Goal: Answer question/provide support

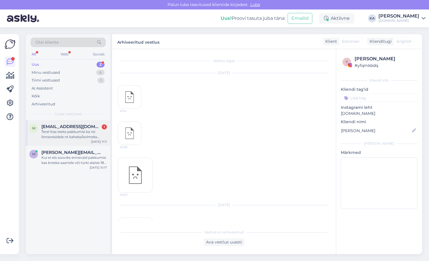
scroll to position [472, 0]
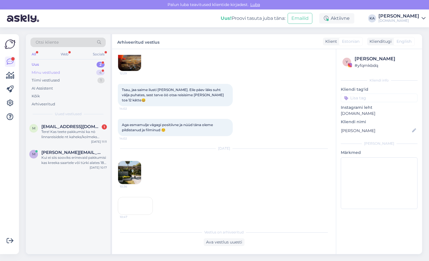
click at [50, 72] on div "Minu vestlused" at bounding box center [46, 73] width 28 height 6
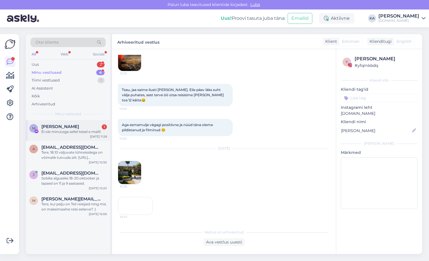
click at [67, 136] on div "M [PERSON_NAME] 1 Ei ole minul,ega sellel teisel e mailil [DATE] 11:28" at bounding box center [68, 130] width 84 height 21
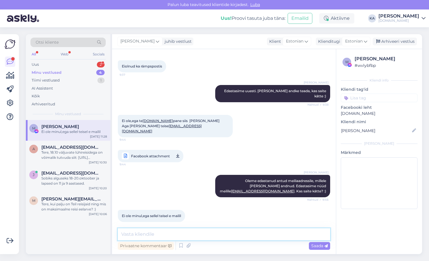
click at [134, 236] on textarea at bounding box center [224, 234] width 212 height 12
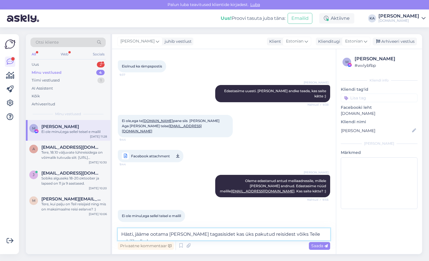
type textarea "Hästi, jääme ootama [PERSON_NAME] tagasisidet kas üks pakutud reisidest võiks T…"
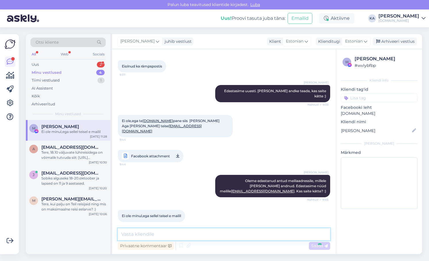
scroll to position [456, 0]
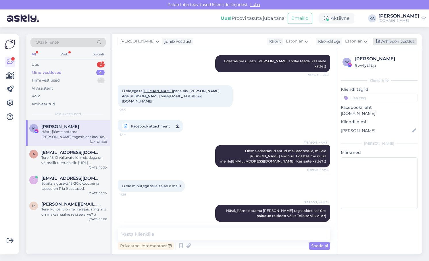
click at [390, 42] on div "Arhiveeri vestlus" at bounding box center [395, 42] width 44 height 8
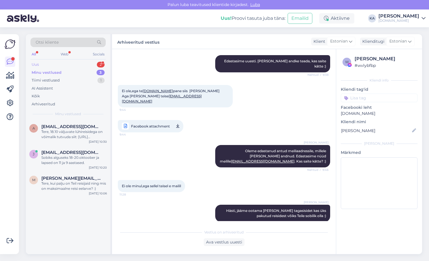
click at [37, 65] on div "Uus" at bounding box center [35, 65] width 7 height 6
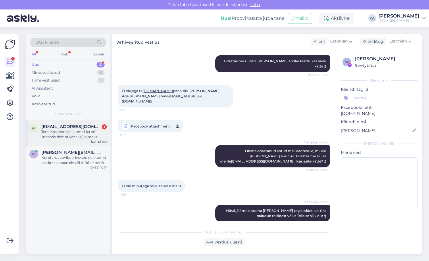
click at [54, 129] on div "Tere! Kas teete pakkumisi ka nö linnareisidele nt kaheks/kolmeks ööks? (mitte […" at bounding box center [73, 134] width 65 height 10
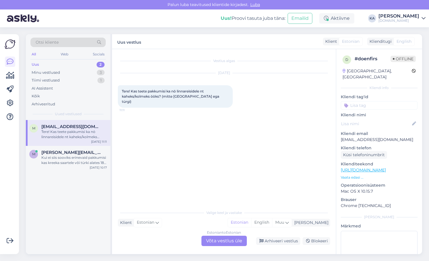
click at [212, 243] on div "Estonian to Estonian Võta vestlus üle" at bounding box center [223, 241] width 45 height 10
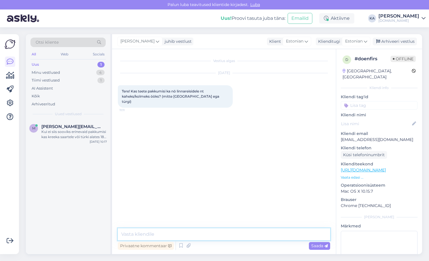
click at [166, 236] on textarea at bounding box center [224, 234] width 212 height 12
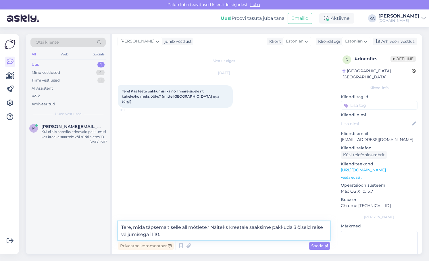
type textarea "Tere, mida täpsemalt selle all mõtlete? Näiteks Kreetale saaksime pakkuda 3 öis…"
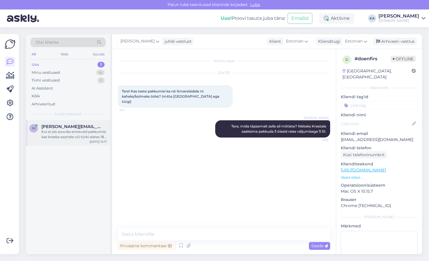
click at [78, 133] on div "Kui ei siis sooviks erinevaid pakkumisi kas kreeka saartele või türki alates 18…" at bounding box center [73, 134] width 65 height 10
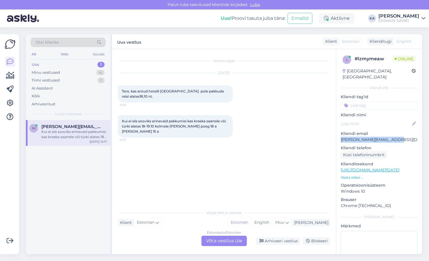
drag, startPoint x: 402, startPoint y: 134, endPoint x: 340, endPoint y: 136, distance: 62.1
click at [340, 136] on div "l # lzmymeaw Online [GEOGRAPHIC_DATA], [GEOGRAPHIC_DATA] Kliendi info Kliendi t…" at bounding box center [379, 170] width 86 height 242
copy p "[PERSON_NAME][EMAIL_ADDRESS][DOMAIN_NAME]"
click at [371, 137] on p "[PERSON_NAME][EMAIL_ADDRESS][DOMAIN_NAME]" at bounding box center [379, 140] width 77 height 6
click at [71, 75] on div "Minu vestlused 4" at bounding box center [67, 73] width 75 height 8
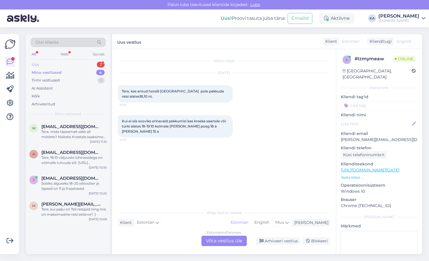
click at [34, 67] on div "Uus 2" at bounding box center [67, 65] width 75 height 8
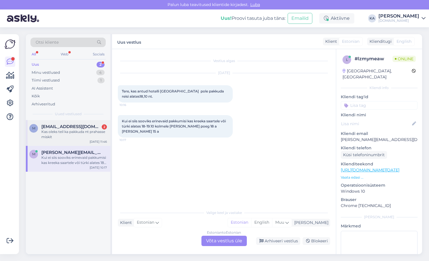
click at [65, 138] on div "Kas oleks teil ka pakkuda nt prahasse miskit" at bounding box center [73, 134] width 65 height 10
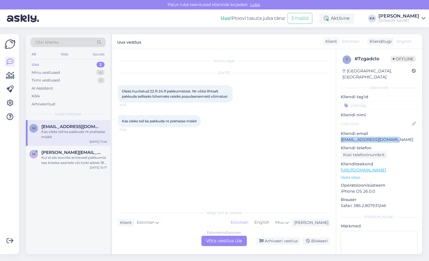
drag, startPoint x: 404, startPoint y: 132, endPoint x: 336, endPoint y: 135, distance: 68.5
click at [336, 135] on div "7 # 7zgadclo Offline [GEOGRAPHIC_DATA], [GEOGRAPHIC_DATA] Kliendi info Kliendi …" at bounding box center [379, 170] width 86 height 242
copy p "[EMAIL_ADDRESS][DOMAIN_NAME]"
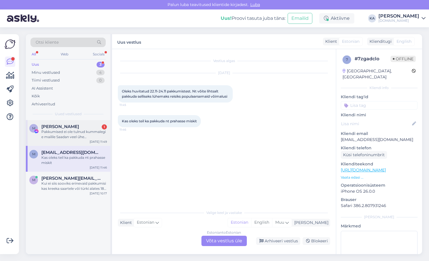
click at [62, 134] on div "Pakkumised ei ole tulnud kummalegi e mailile Saadan veel űhe [EMAIL_ADDRESS][DO…" at bounding box center [73, 134] width 65 height 10
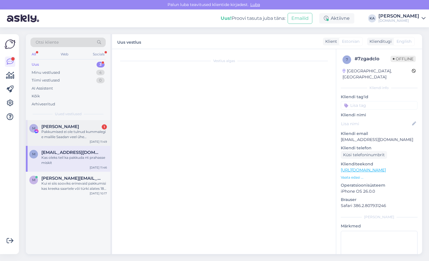
scroll to position [512, 0]
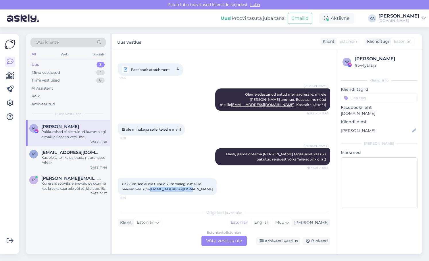
drag, startPoint x: 165, startPoint y: 190, endPoint x: 121, endPoint y: 191, distance: 43.7
click at [121, 191] on div "Pakkumised ei ole tulnud kummalegi e mailile Saadan veel űhe [EMAIL_ADDRESS][DO…" at bounding box center [167, 186] width 99 height 17
copy link "[EMAIL_ADDRESS][DOMAIN_NAME]"
click at [158, 142] on div "[PERSON_NAME] Hästi, jääme ootama [PERSON_NAME] tagasisidet kas üks pakutud rei…" at bounding box center [224, 157] width 212 height 30
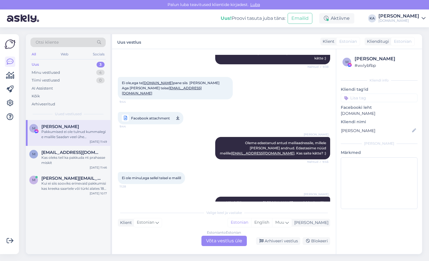
scroll to position [398, 0]
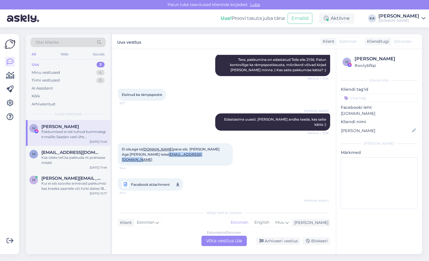
drag, startPoint x: 175, startPoint y: 155, endPoint x: 121, endPoint y: 158, distance: 54.1
click at [121, 158] on div "Ei ole,ega te [DOMAIN_NAME] pane siis [PERSON_NAME] Aga [PERSON_NAME] teise [EM…" at bounding box center [175, 154] width 115 height 22
copy link "[EMAIL_ADDRESS][DOMAIN_NAME]"
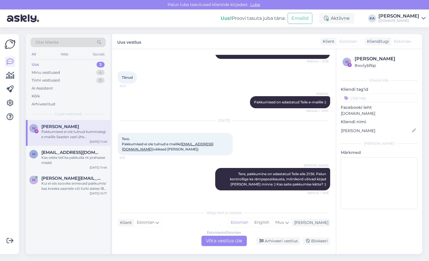
scroll to position [283, 0]
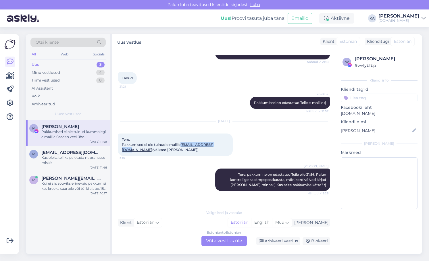
drag, startPoint x: 159, startPoint y: 150, endPoint x: 122, endPoint y: 153, distance: 36.8
click at [122, 153] on div "Tere. Pakkumised ei ole tulnud e mailile [EMAIL_ADDRESS][DOMAIN_NAME] (väiksed …" at bounding box center [175, 145] width 115 height 22
copy link "[EMAIL_ADDRESS][DOMAIN_NAME]"
click at [181, 183] on div "[PERSON_NAME], pakkumine on edastatud Teile eile 21:56. Palun kontrollige ka rä…" at bounding box center [224, 179] width 212 height 35
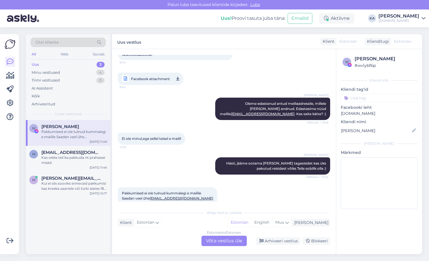
scroll to position [512, 0]
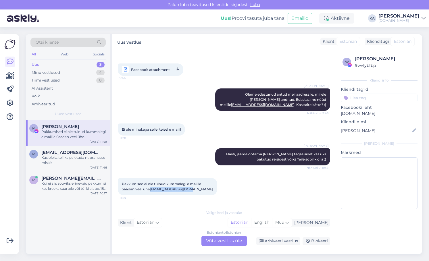
drag, startPoint x: 136, startPoint y: 190, endPoint x: 120, endPoint y: 192, distance: 16.1
click at [120, 192] on div "Pakkumised ei ole tulnud kummalegi e mailile Saadan veel űhe [EMAIL_ADDRESS][DO…" at bounding box center [167, 186] width 99 height 17
copy link "[EMAIL_ADDRESS][DOMAIN_NAME]"
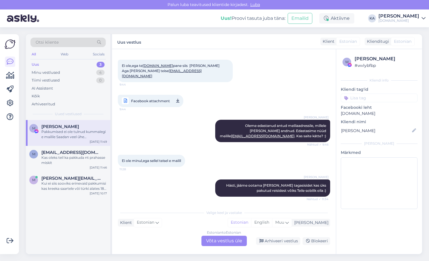
scroll to position [340, 0]
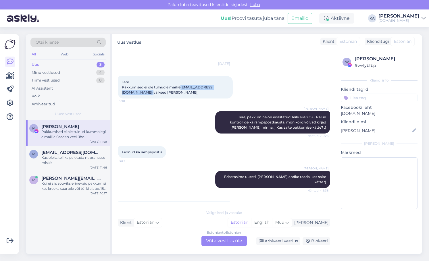
drag, startPoint x: 159, startPoint y: 93, endPoint x: 122, endPoint y: 95, distance: 36.5
click at [122, 95] on div "Tere. Pakkumised ei ole tulnud e mailile [EMAIL_ADDRESS][DOMAIN_NAME] (väiksed …" at bounding box center [175, 87] width 115 height 22
copy span "[EMAIL_ADDRESS][DOMAIN_NAME]"
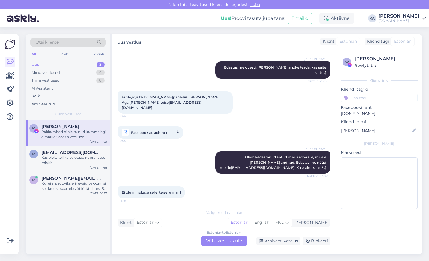
scroll to position [512, 0]
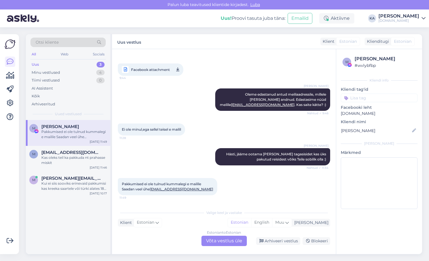
click at [219, 242] on div "Estonian to Estonian Võta vestlus üle" at bounding box center [223, 241] width 45 height 10
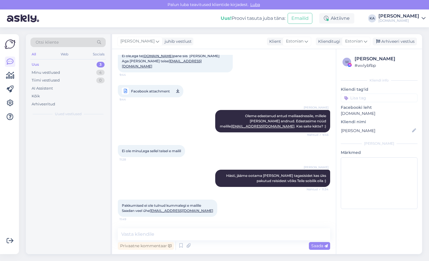
scroll to position [491, 0]
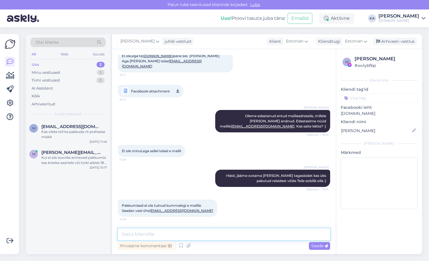
click at [181, 238] on textarea at bounding box center [224, 234] width 212 height 12
type textarea "Saatsime uuesti, palun andke teada, kas nüüd õnnestus [PERSON_NAME]? :)"
